Goal: Check status: Check status

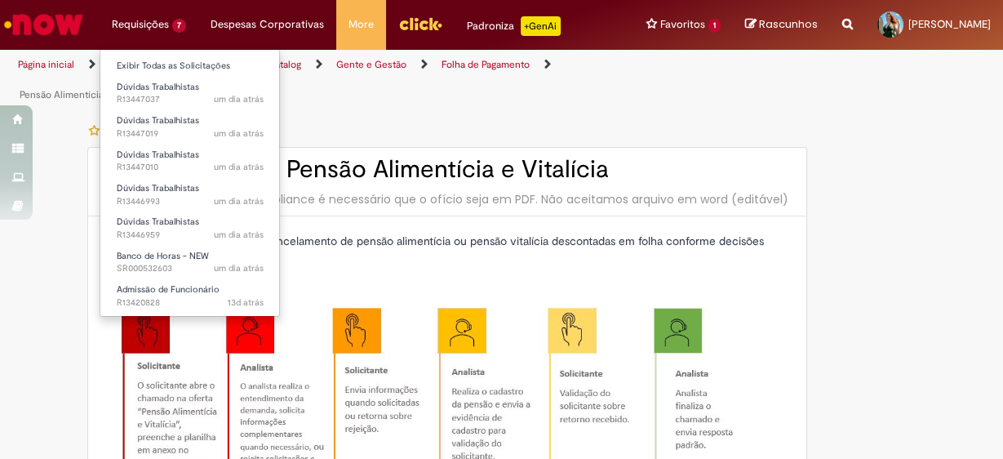
type input "********"
type input "**********"
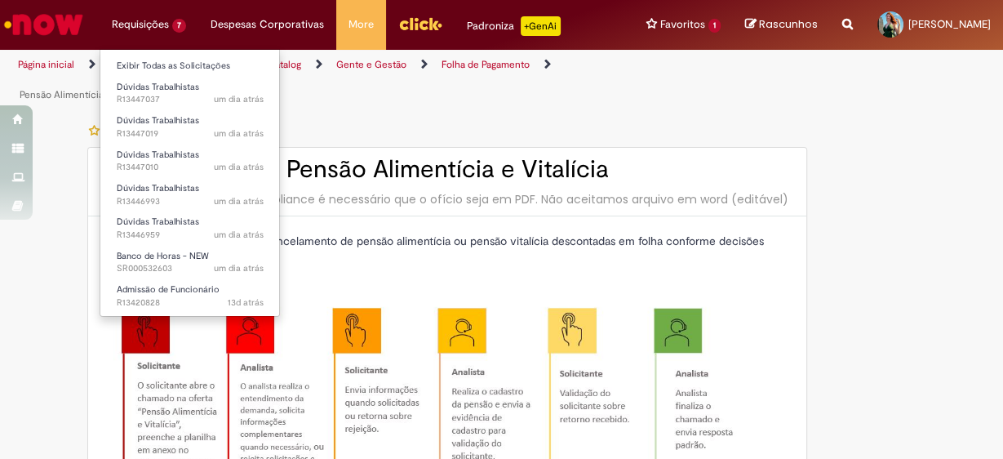
type input "****"
type input "**********"
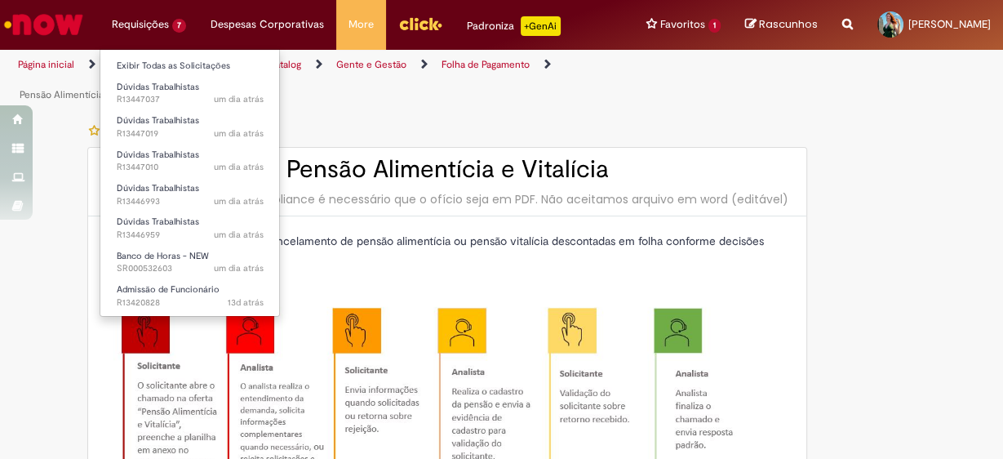
type input "**********"
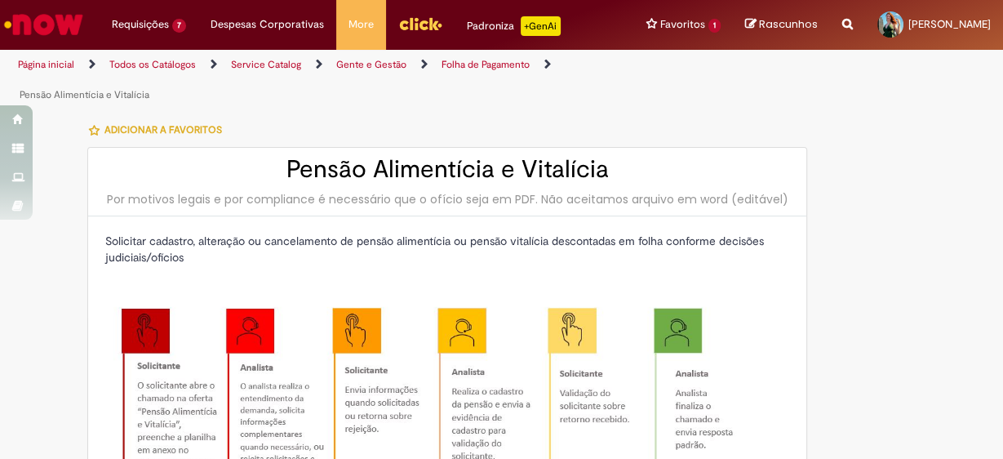
click at [69, 27] on img "Ir para a Homepage" at bounding box center [44, 24] width 84 height 33
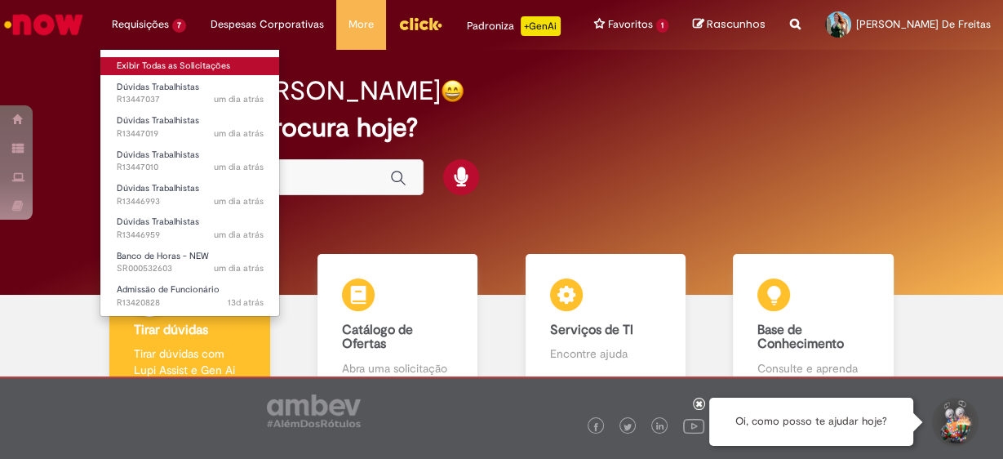
click at [179, 70] on link "Exibir Todas as Solicitações" at bounding box center [189, 66] width 179 height 18
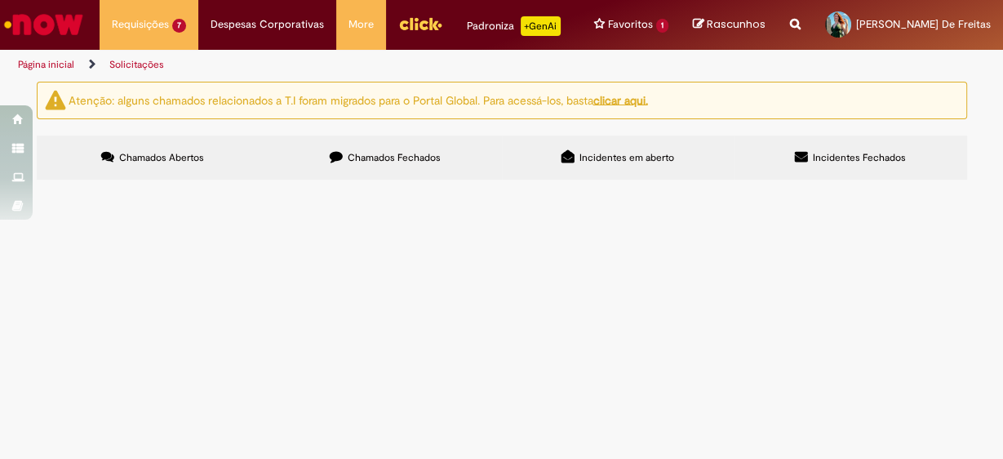
click at [386, 159] on span "Chamados Fechados" at bounding box center [394, 157] width 93 height 13
click at [0, 0] on link "3" at bounding box center [0, 0] width 0 height 0
click at [0, 0] on link "2" at bounding box center [0, 0] width 0 height 0
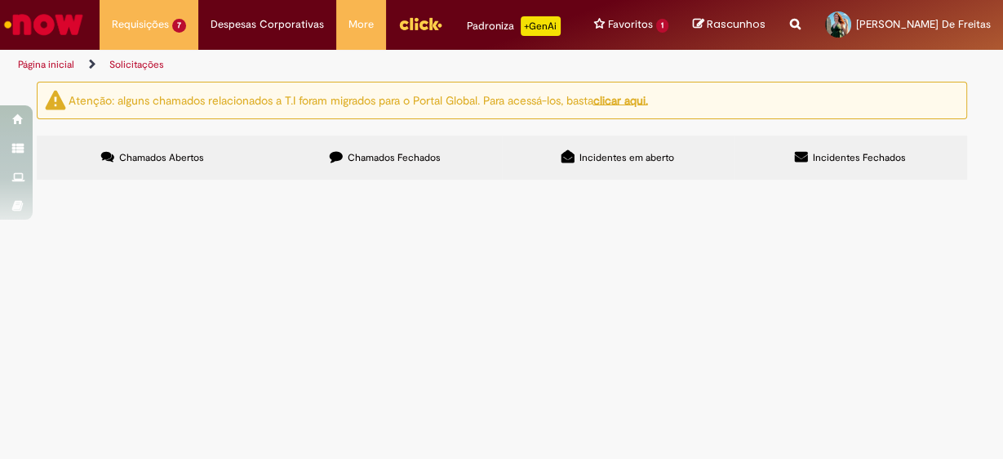
scroll to position [1139, 0]
click at [0, 0] on span "Boa tarde tudo bem? Precisamos mudar o departamento do funcionário LEANDRO AXT …" at bounding box center [0, 0] width 0 height 0
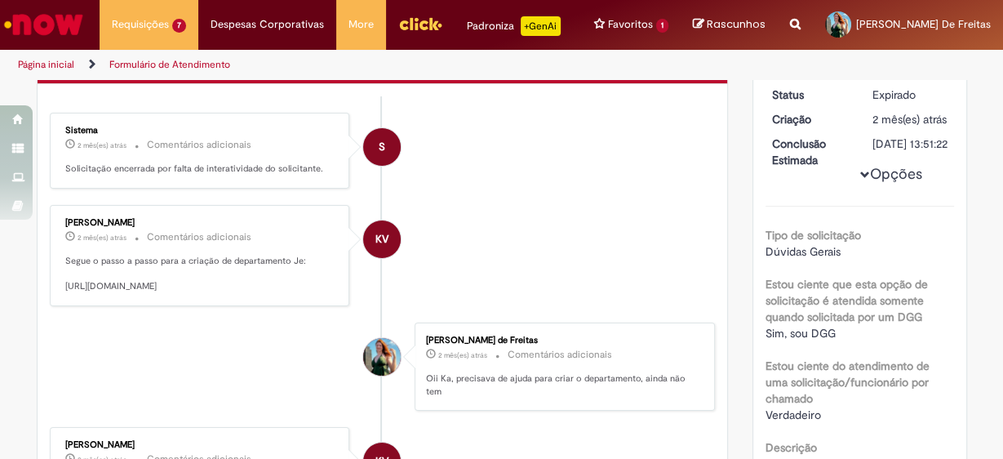
scroll to position [224, 0]
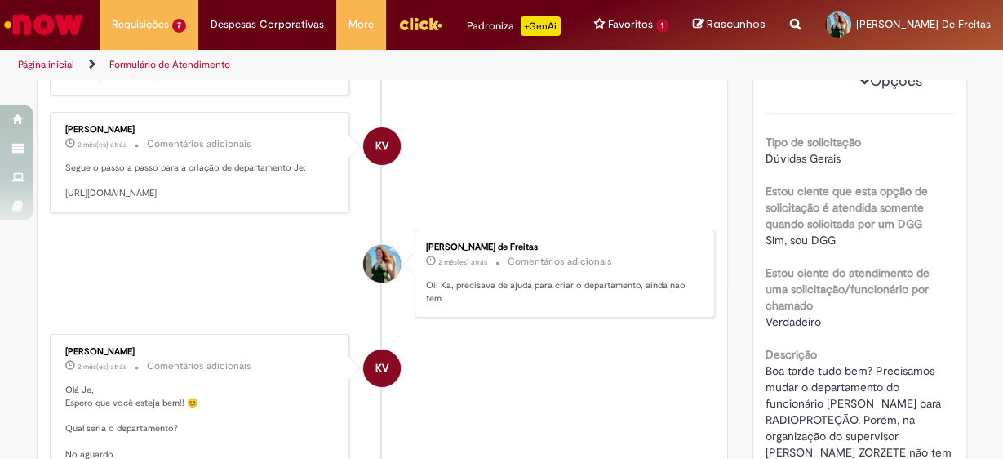
click at [229, 169] on p "Segue o passo a passo para a criação de departamento Je: https://anheuserbuschi…" at bounding box center [201, 181] width 272 height 38
click at [241, 162] on p "Segue o passo a passo para a criação de departamento Je: https://anheuserbuschi…" at bounding box center [201, 181] width 272 height 38
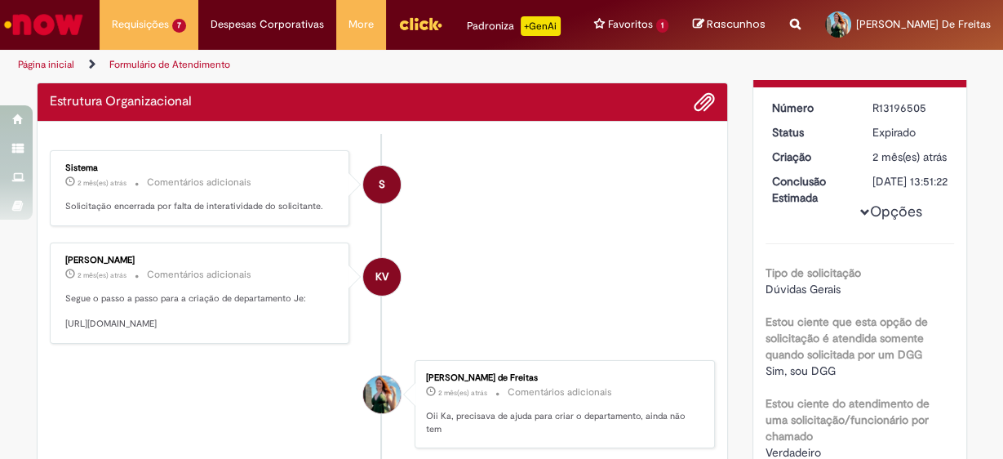
scroll to position [0, 0]
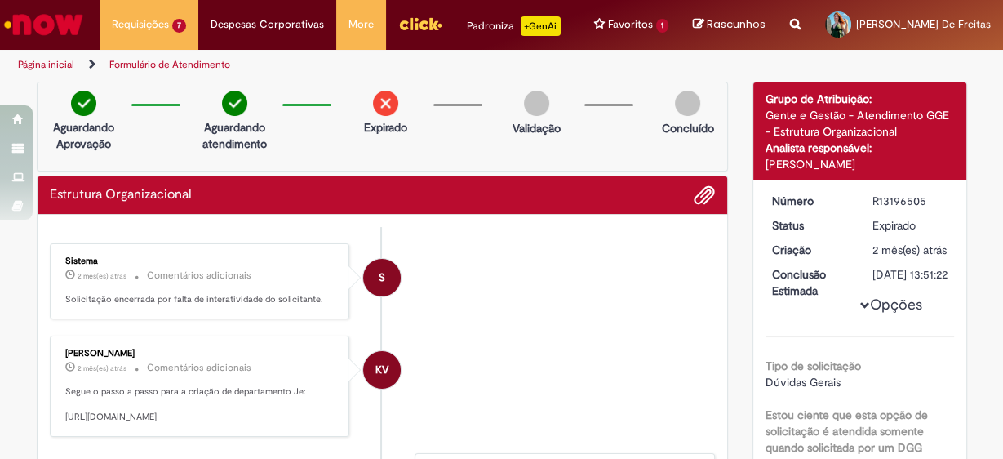
click at [903, 194] on div "R13196505" at bounding box center [910, 201] width 76 height 16
click at [902, 194] on div "R13196505" at bounding box center [910, 201] width 76 height 16
copy dd "R13196505"
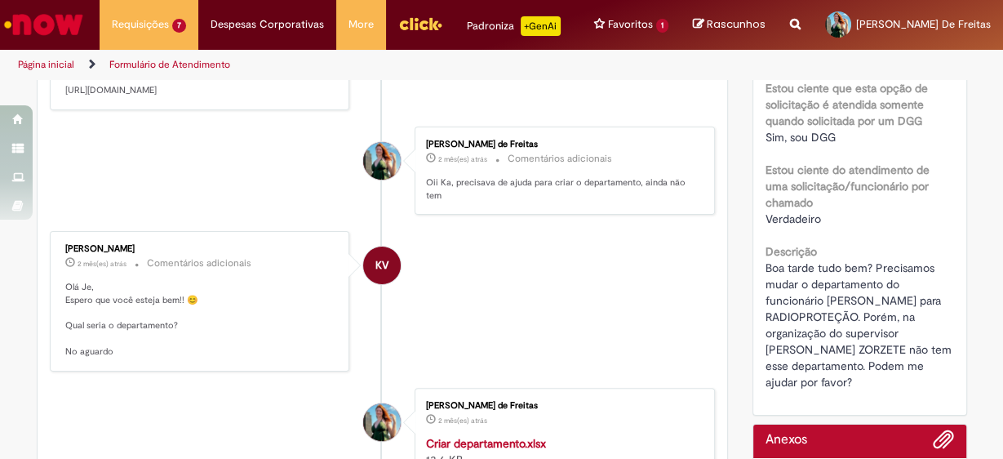
scroll to position [392, 0]
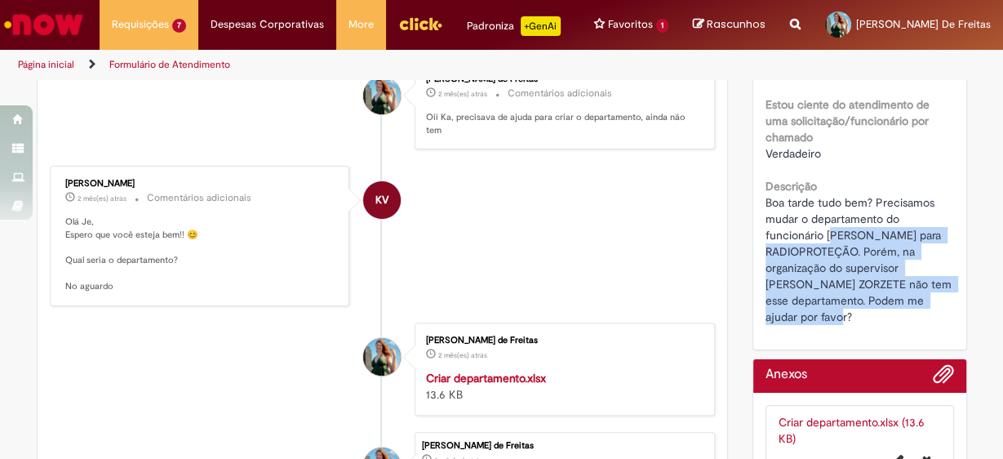
drag, startPoint x: 827, startPoint y: 248, endPoint x: 898, endPoint y: 335, distance: 112.4
click at [898, 325] on div "Boa tarde tudo bem? Precisamos mudar o departamento do funcionário LEANDRO AXT …" at bounding box center [859, 259] width 188 height 131
click at [845, 298] on span "Boa tarde tudo bem? Precisamos mudar o departamento do funcionário LEANDRO AXT …" at bounding box center [859, 259] width 189 height 129
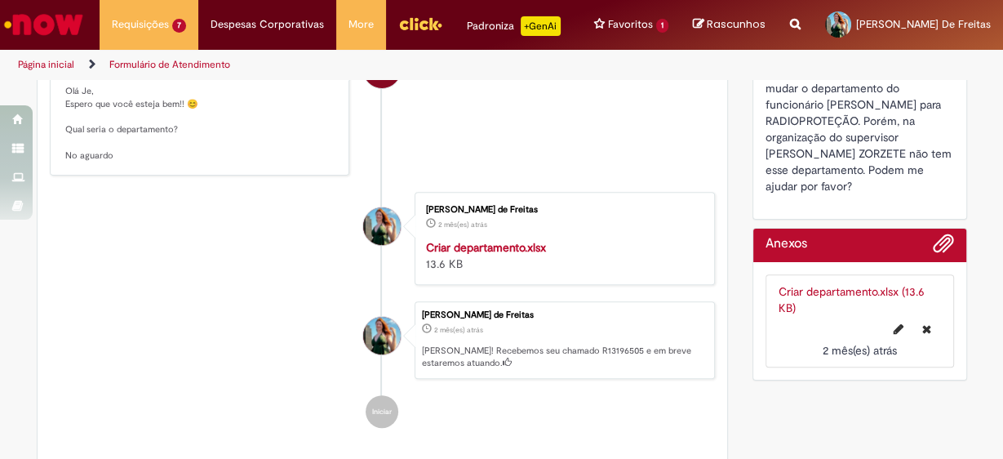
scroll to position [457, 0]
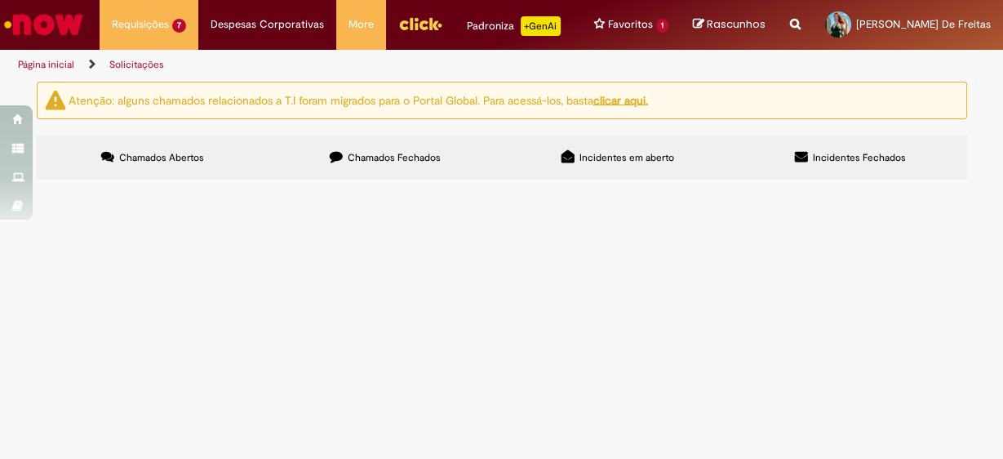
click at [397, 157] on span "Chamados Fechados" at bounding box center [394, 157] width 93 height 13
click at [0, 0] on link "3" at bounding box center [0, 0] width 0 height 0
click at [0, 0] on link "2" at bounding box center [0, 0] width 0 height 0
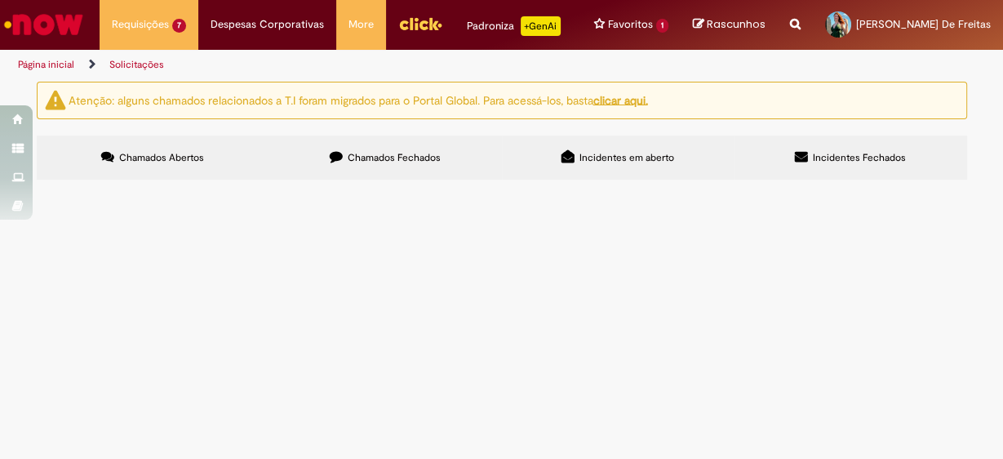
scroll to position [682, 0]
click at [0, 0] on span "Boa tarde tudo bem? Podem me auxiliar realizando a alteração do departamento do…" at bounding box center [0, 0] width 0 height 0
click at [0, 0] on span "Expirado" at bounding box center [0, 0] width 0 height 0
click at [0, 0] on span "Boa tarde tudo bem? Podem me auxiliar realizando a alteração do departamento do…" at bounding box center [0, 0] width 0 height 0
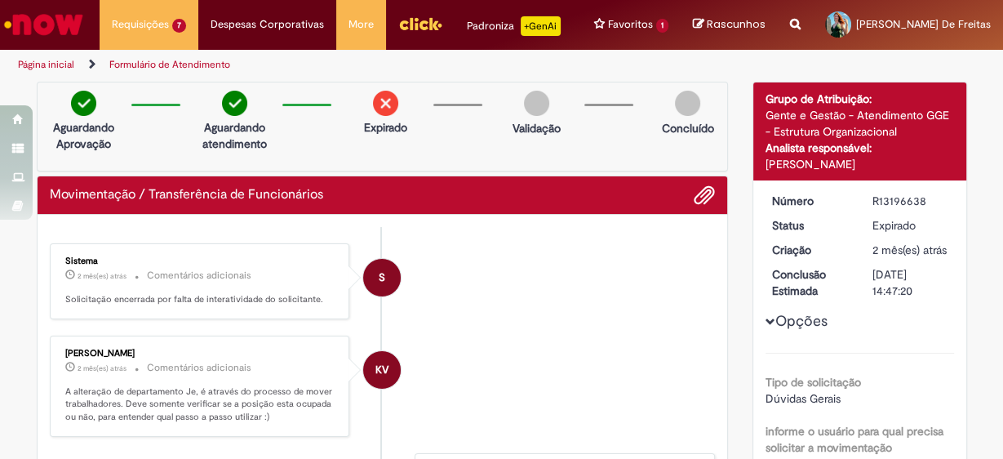
click at [880, 200] on div "R13196638" at bounding box center [910, 201] width 76 height 16
copy dd "R13196638"
